Goal: Contribute content

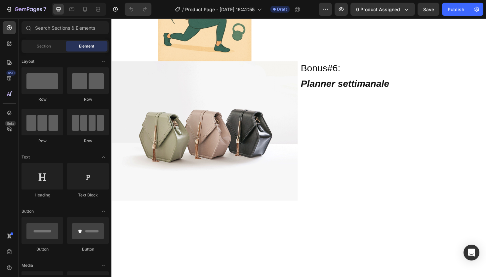
scroll to position [1574, 0]
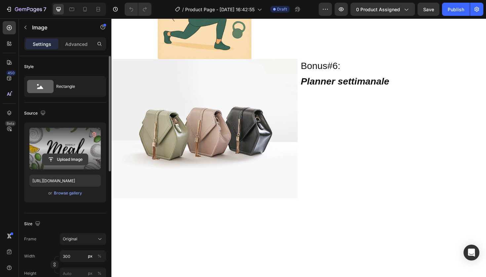
click at [73, 157] on input "file" at bounding box center [65, 159] width 46 height 11
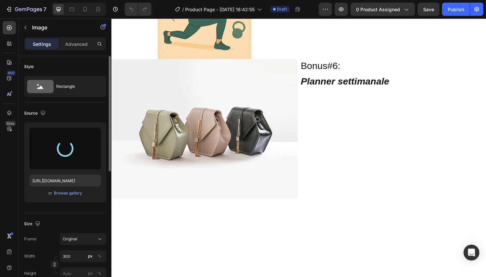
type input "[URL][DOMAIN_NAME]"
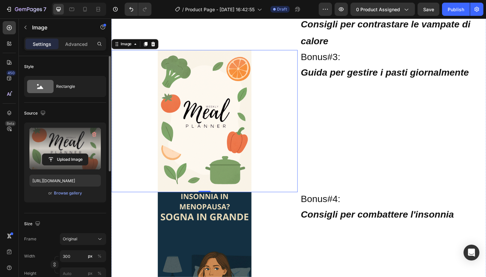
scroll to position [1367, 0]
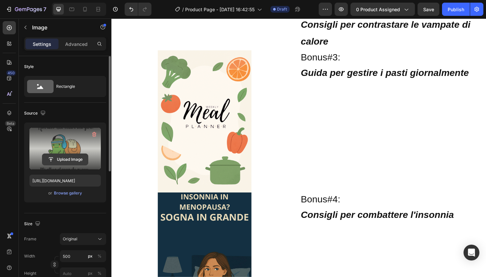
click at [73, 161] on input "file" at bounding box center [65, 159] width 46 height 11
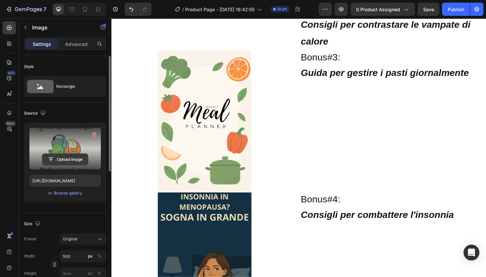
click at [75, 158] on input "file" at bounding box center [65, 159] width 46 height 11
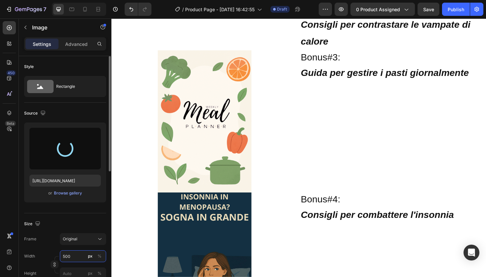
click at [77, 256] on input "500" at bounding box center [83, 257] width 46 height 12
type input "5"
type input "[URL][DOMAIN_NAME]"
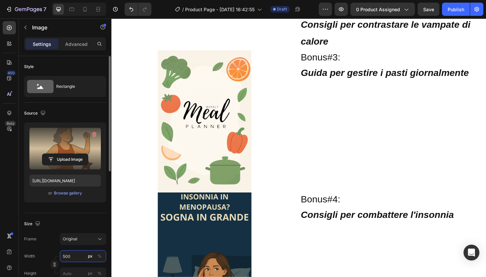
type input "5"
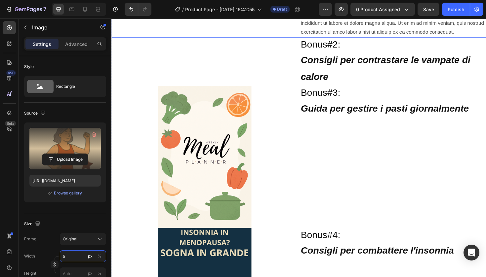
scroll to position [1329, 0]
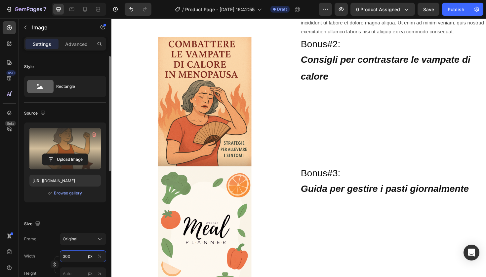
type input "300"
click at [88, 226] on div "Size" at bounding box center [65, 224] width 82 height 11
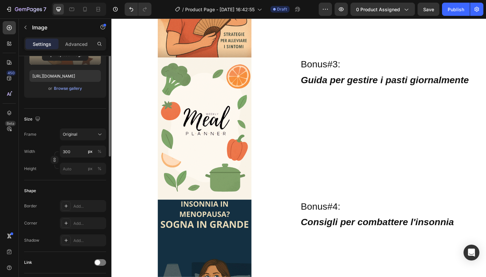
scroll to position [50, 0]
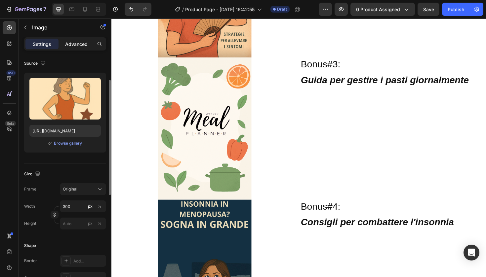
click at [72, 40] on div "Advanced" at bounding box center [76, 44] width 33 height 11
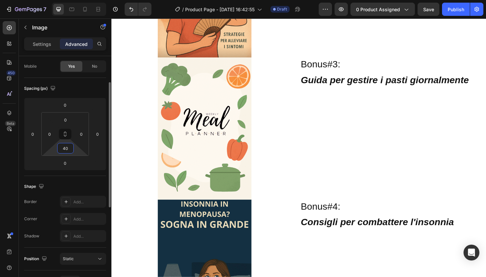
click at [68, 151] on input "40" at bounding box center [65, 149] width 13 height 10
type input "20"
click at [69, 152] on input "0" at bounding box center [65, 149] width 13 height 10
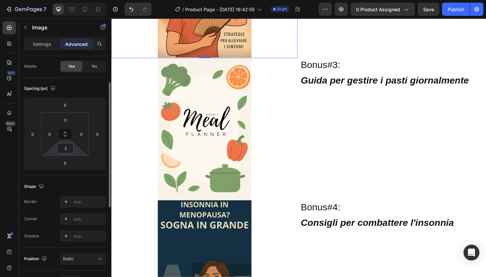
type input "20"
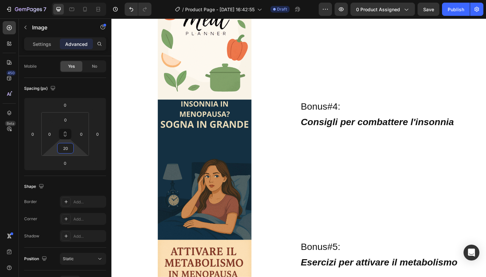
scroll to position [1559, 0]
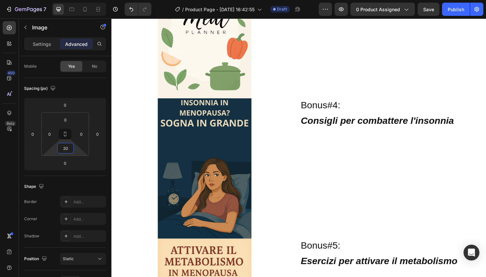
click at [185, 103] on img at bounding box center [209, 27] width 99 height 151
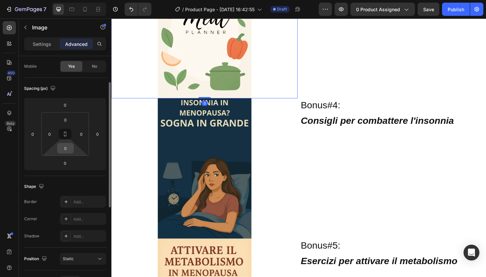
click at [65, 150] on input "0" at bounding box center [65, 149] width 13 height 10
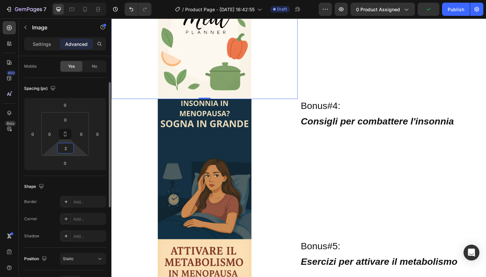
type input "20"
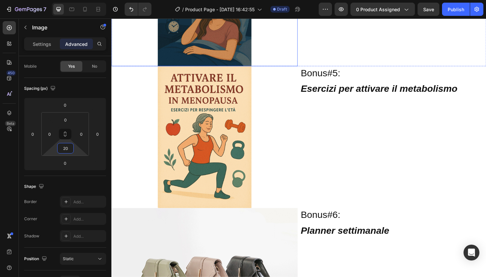
scroll to position [1748, 0]
click at [70, 151] on input "0" at bounding box center [65, 149] width 13 height 10
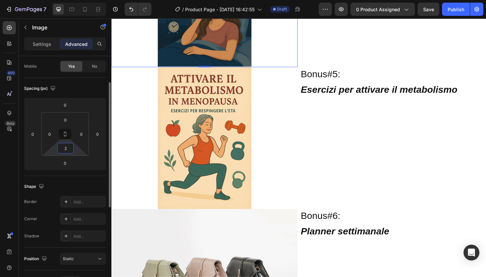
type input "20"
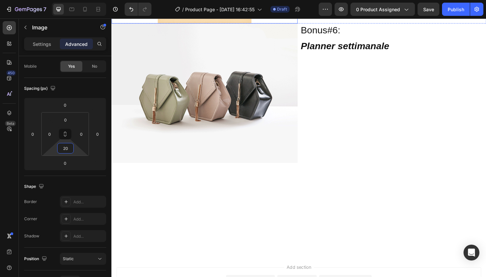
scroll to position [1952, 0]
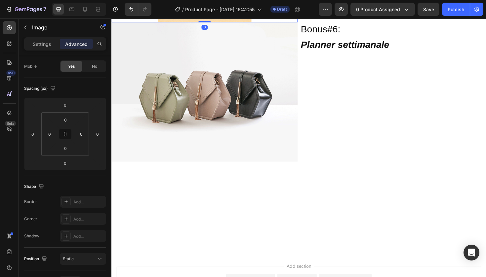
click at [69, 0] on html "7 / Product Page - [DATE] 16:42:55 Draft Preview 0 product assigned Save Publis…" at bounding box center [243, 0] width 486 height 0
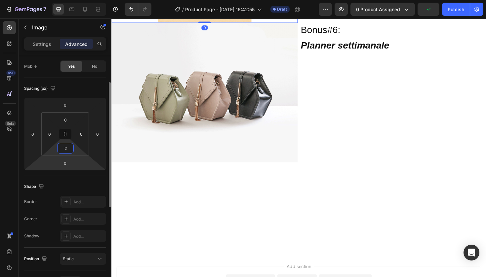
type input "20"
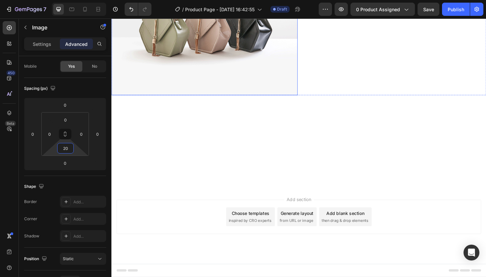
scroll to position [2043, 0]
click at [191, 100] on img at bounding box center [209, 26] width 197 height 148
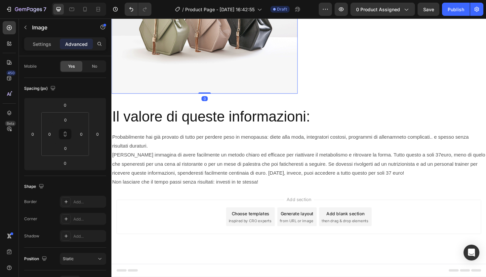
scroll to position [2118, 0]
click at [70, 150] on input "0" at bounding box center [65, 149] width 13 height 10
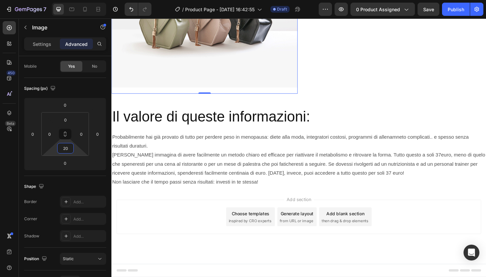
type input "20"
click at [151, 92] on img at bounding box center [209, 18] width 197 height 148
click at [198, 92] on img at bounding box center [209, 18] width 197 height 148
click at [42, 43] on p "Settings" at bounding box center [42, 44] width 19 height 7
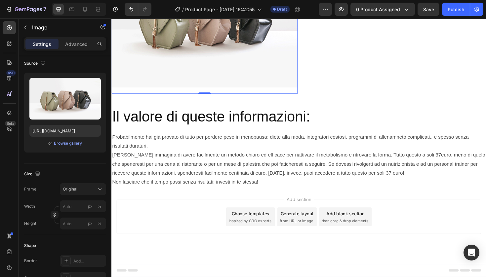
click at [184, 92] on img at bounding box center [209, 18] width 197 height 148
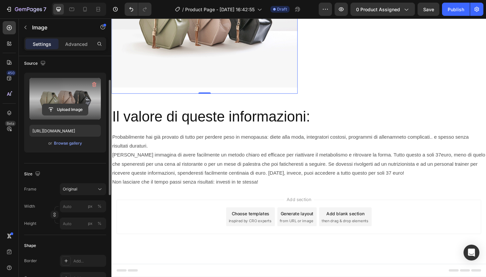
click at [69, 107] on input "file" at bounding box center [65, 109] width 46 height 11
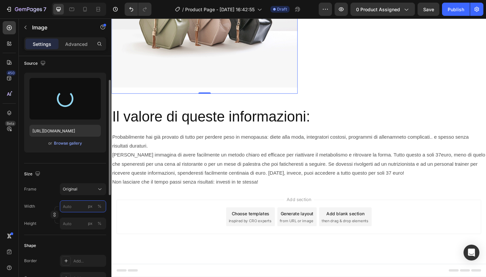
click at [71, 207] on input "px %" at bounding box center [83, 207] width 46 height 12
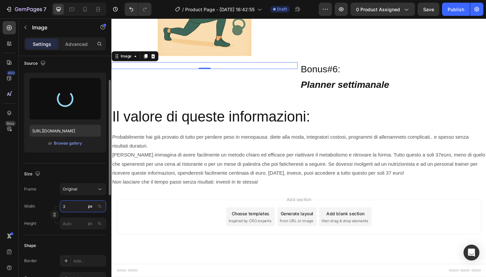
scroll to position [2112, 0]
type input "300"
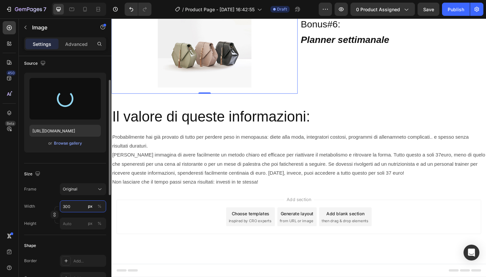
type input "[URL][DOMAIN_NAME]"
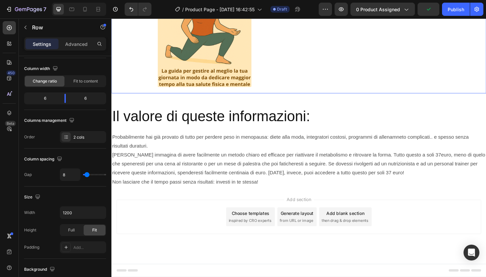
click at [356, 98] on div "Bonus#6: Heading Planner settimanale Text Block" at bounding box center [409, 20] width 197 height 155
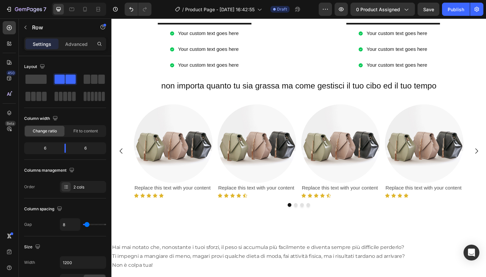
scroll to position [460, 0]
click at [195, 157] on img at bounding box center [176, 151] width 83 height 83
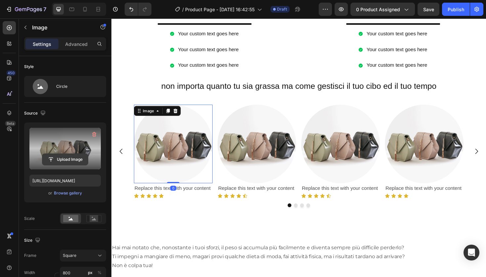
click at [69, 161] on input "file" at bounding box center [65, 159] width 46 height 11
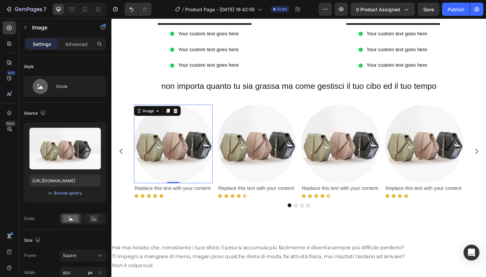
click at [188, 161] on img at bounding box center [176, 151] width 83 height 83
click at [176, 157] on img at bounding box center [176, 151] width 83 height 83
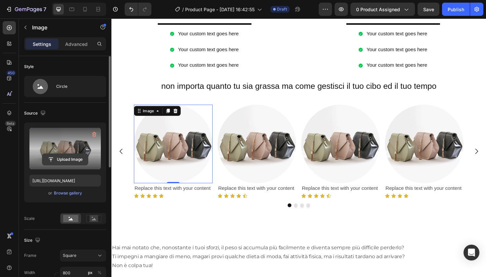
click at [75, 158] on input "file" at bounding box center [65, 159] width 46 height 11
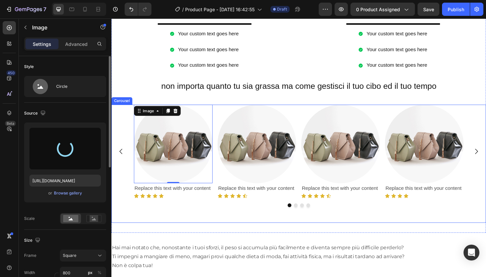
type input "[URL][DOMAIN_NAME]"
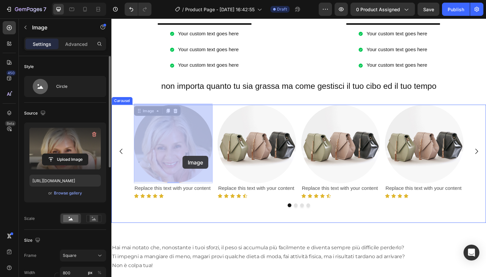
drag, startPoint x: 185, startPoint y: 168, endPoint x: 187, endPoint y: 165, distance: 4.1
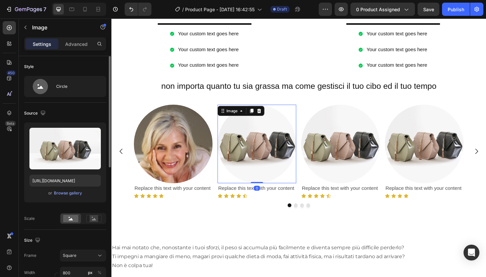
click at [273, 156] on img at bounding box center [265, 151] width 83 height 83
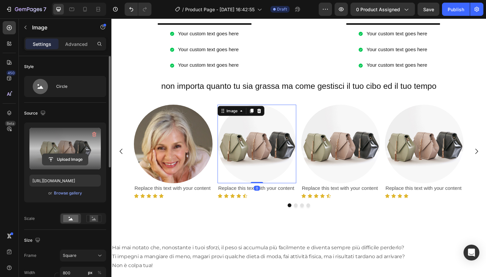
click at [76, 159] on input "file" at bounding box center [65, 159] width 46 height 11
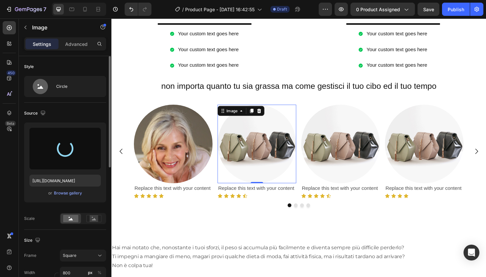
type input "[URL][DOMAIN_NAME]"
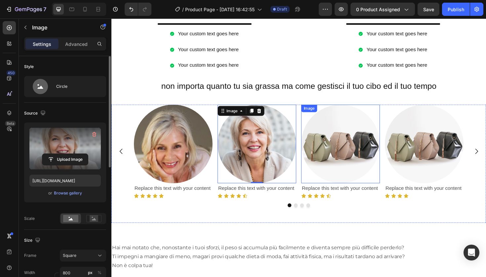
click at [361, 157] on img at bounding box center [353, 151] width 83 height 83
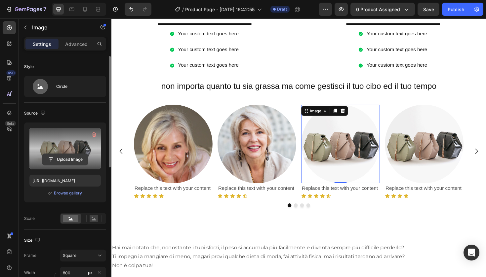
click at [64, 164] on input "file" at bounding box center [65, 159] width 46 height 11
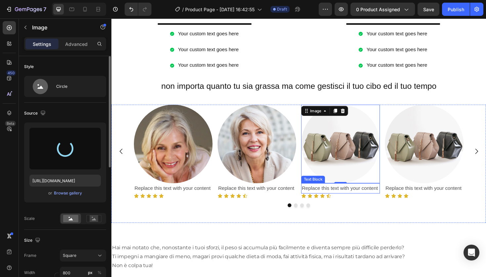
type input "[URL][DOMAIN_NAME]"
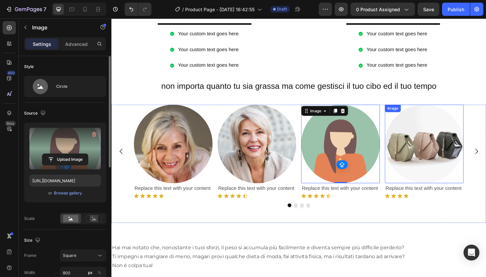
click at [437, 172] on img at bounding box center [442, 151] width 83 height 83
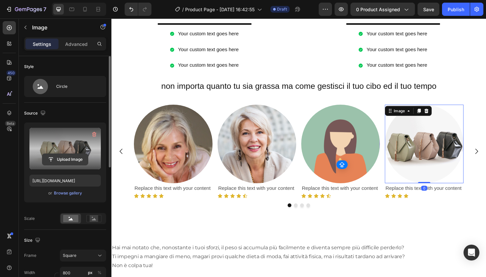
click at [71, 158] on input "file" at bounding box center [65, 159] width 46 height 11
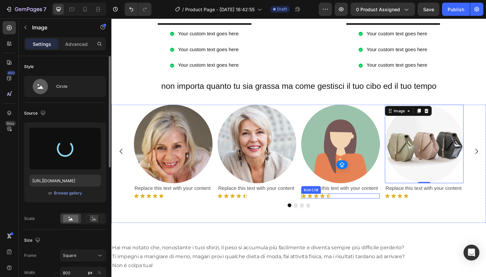
type input "[URL][DOMAIN_NAME]"
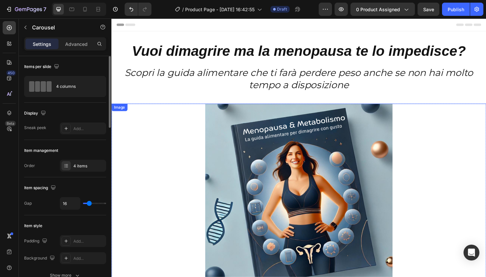
scroll to position [0, 0]
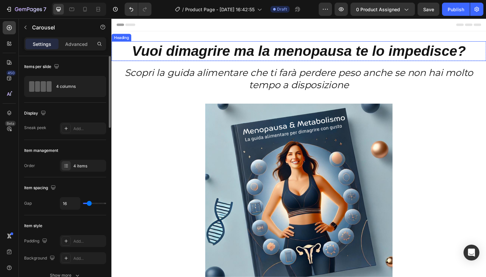
click at [165, 53] on h2 "Vuoi dimagrire ma la menopausa te lo impedisce?" at bounding box center [309, 53] width 397 height 21
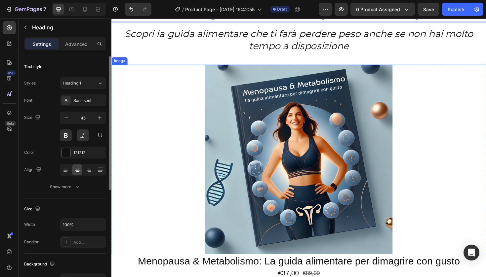
scroll to position [44, 0]
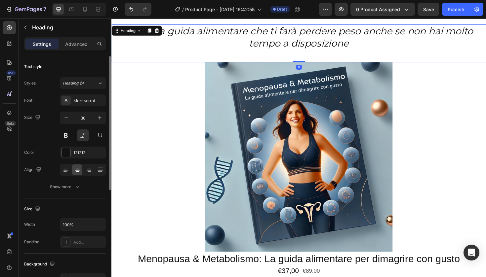
click at [486, 31] on h2 "Scopri la guida alimentare che ti farà perdere peso anche se non hai molto temp…" at bounding box center [309, 45] width 397 height 40
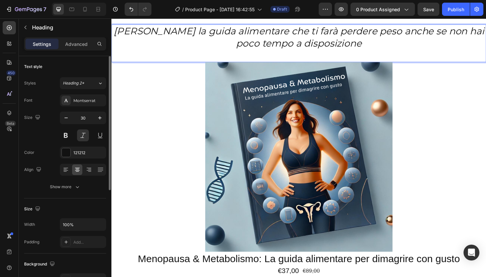
click at [442, 33] on p "[PERSON_NAME] la guida alimentare che ti farà perdere peso anche se non hai poc…" at bounding box center [309, 44] width 395 height 39
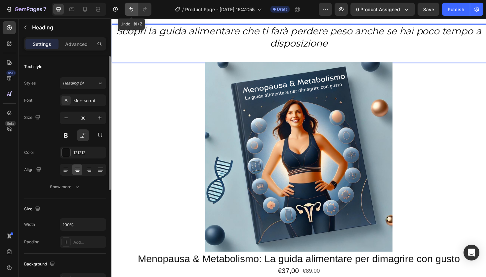
click at [134, 8] on icon "Undo/Redo" at bounding box center [131, 9] width 7 height 7
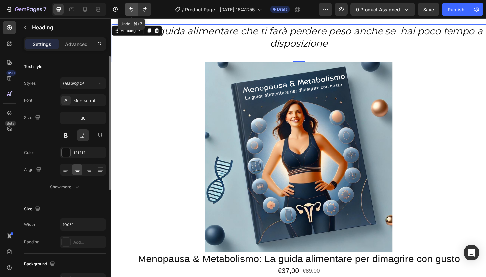
click at [134, 8] on icon "Undo/Redo" at bounding box center [131, 9] width 7 height 7
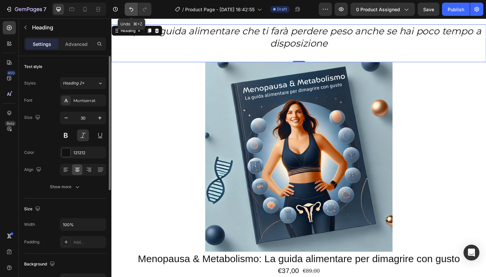
click at [134, 8] on icon "Undo/Redo" at bounding box center [131, 9] width 7 height 7
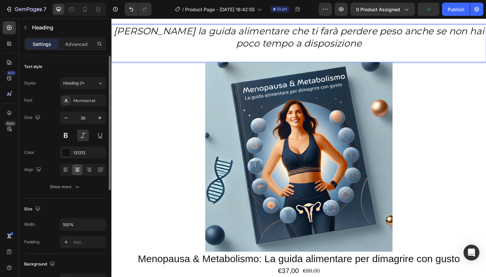
click at [486, 33] on p "[PERSON_NAME] la guida alimentare che ti farà perdere peso anche se non hai poc…" at bounding box center [309, 44] width 395 height 39
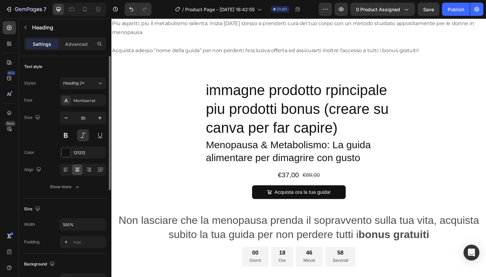
scroll to position [933, 0]
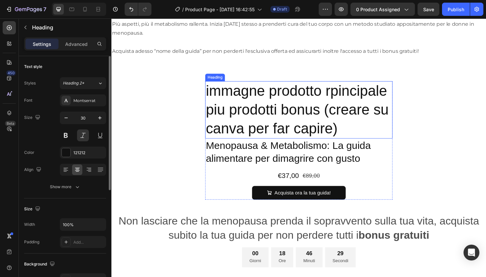
click at [293, 128] on h2 "immagne prodotto rpincipale piu prodotti bonus (creare su canva per far capire)" at bounding box center [310, 115] width 198 height 61
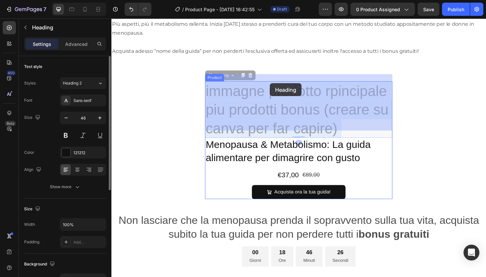
drag, startPoint x: 354, startPoint y: 123, endPoint x: 279, endPoint y: 88, distance: 82.9
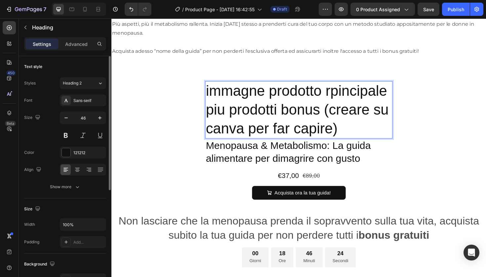
click at [216, 86] on p "immagne prodotto rpincipale piu prodotti bonus (creare su canva per far capire)" at bounding box center [309, 115] width 197 height 59
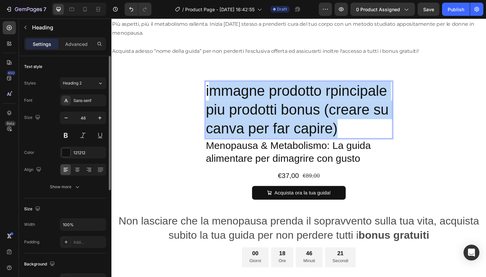
drag, startPoint x: 213, startPoint y: 86, endPoint x: 350, endPoint y: 124, distance: 141.9
click at [350, 124] on p "immagne prodotto rpincipale piu prodotti bonus (creare su canva per far capire)" at bounding box center [309, 115] width 197 height 59
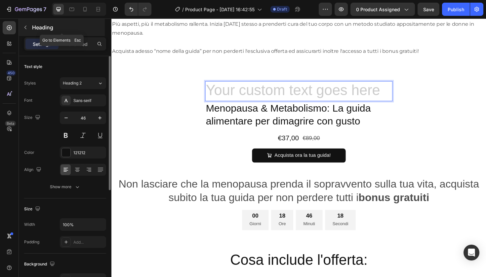
click at [26, 27] on icon "button" at bounding box center [25, 27] width 5 height 5
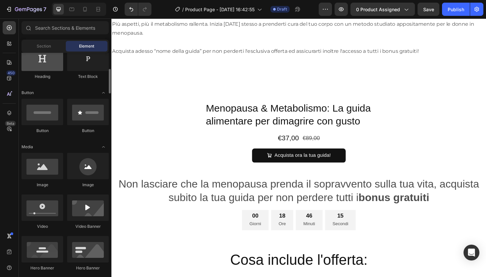
scroll to position [118, 0]
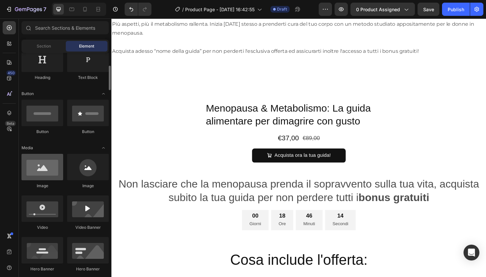
click at [57, 172] on div at bounding box center [42, 167] width 42 height 26
drag, startPoint x: 57, startPoint y: 172, endPoint x: 61, endPoint y: 171, distance: 4.8
click at [61, 171] on div at bounding box center [42, 167] width 42 height 26
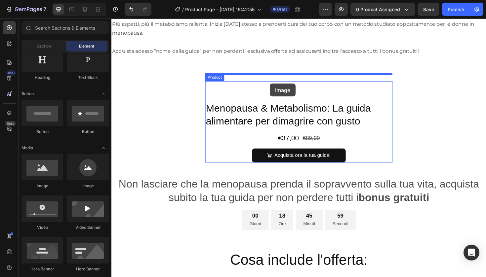
drag, startPoint x: 157, startPoint y: 190, endPoint x: 279, endPoint y: 87, distance: 159.6
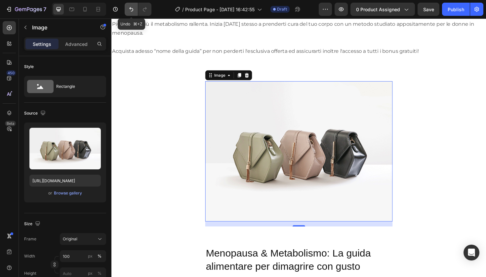
click at [134, 7] on icon "Undo/Redo" at bounding box center [131, 9] width 7 height 7
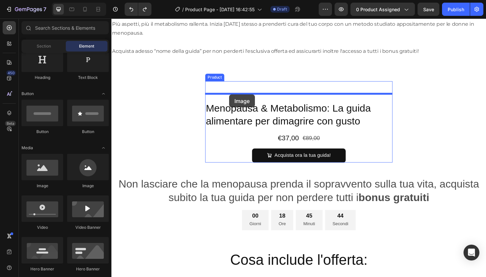
drag, startPoint x: 156, startPoint y: 190, endPoint x: 236, endPoint y: 99, distance: 121.3
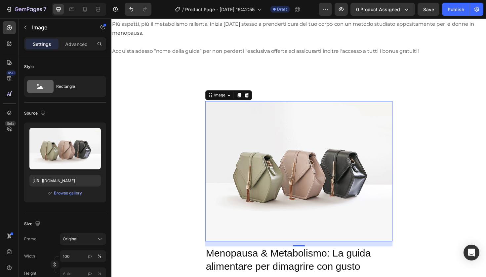
click at [312, 165] on img at bounding box center [310, 180] width 198 height 149
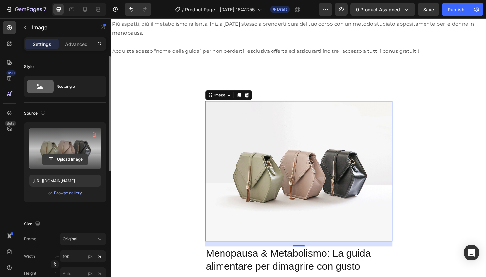
click at [64, 157] on input "file" at bounding box center [65, 159] width 46 height 11
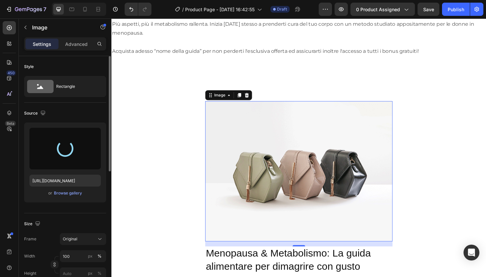
type input "[URL][DOMAIN_NAME]"
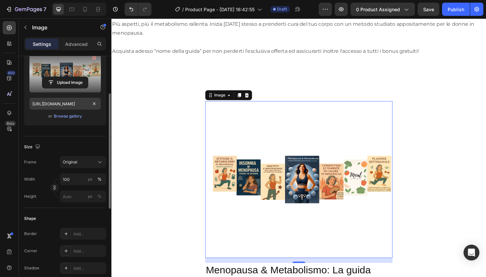
scroll to position [76, 0]
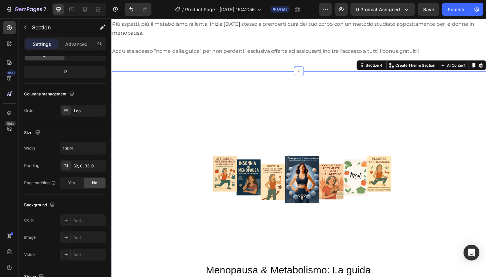
click at [158, 74] on div "Heading Image Menopausa & Metabolismo: La guida alimentare per dimagrire con gu…" at bounding box center [309, 213] width 397 height 279
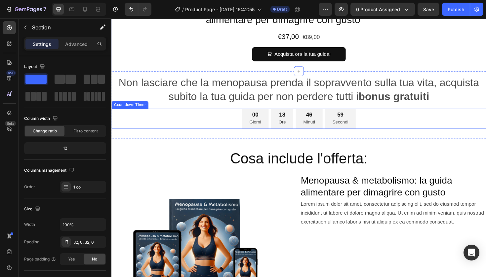
scroll to position [1207, 0]
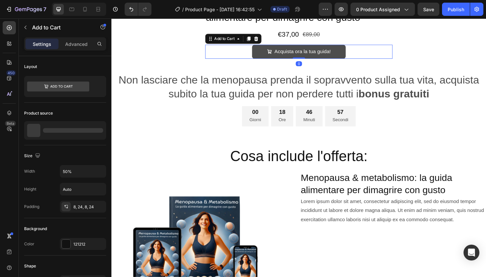
click at [283, 51] on div "Acquista ora la tua guida!" at bounding box center [310, 54] width 68 height 10
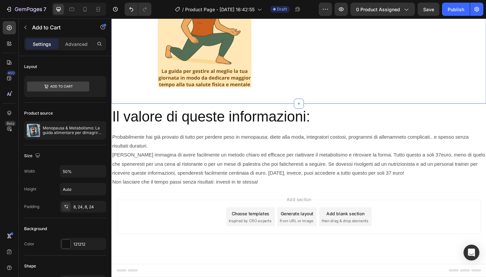
scroll to position [2180, 0]
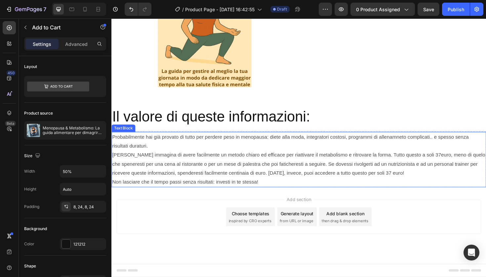
click at [125, 172] on p "[PERSON_NAME] immagina di avere facilmente un metodo chiaro ed efficace per ria…" at bounding box center [309, 173] width 395 height 28
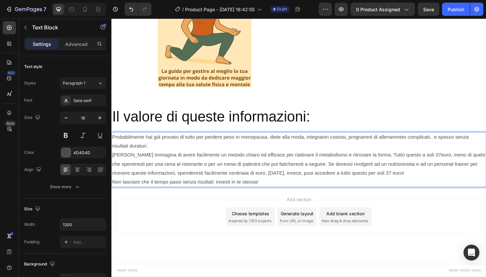
click at [125, 174] on p "[PERSON_NAME] immagina di avere facilmente un metodo chiaro ed efficace per ria…" at bounding box center [309, 173] width 395 height 28
click at [279, 187] on p "[PERSON_NAME] immagina di avere facilmente un metodo chiaro ed efficace per ria…" at bounding box center [309, 173] width 395 height 28
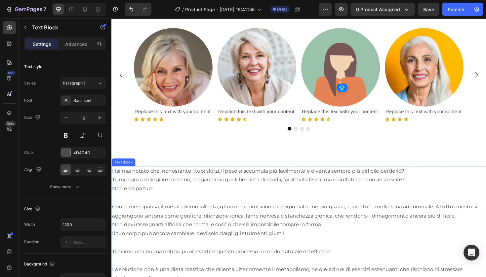
scroll to position [338, 0]
